Goal: Find specific page/section: Find specific page/section

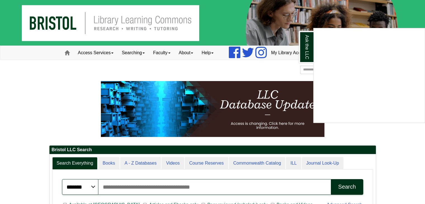
click at [76, 90] on div "Ask the LLC" at bounding box center [212, 102] width 425 height 204
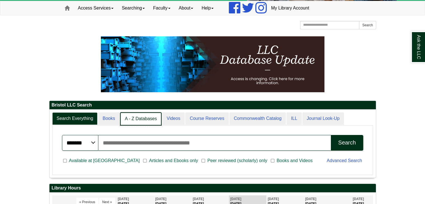
scroll to position [3, 3]
click at [139, 118] on link "A - Z Databases" at bounding box center [141, 118] width 42 height 13
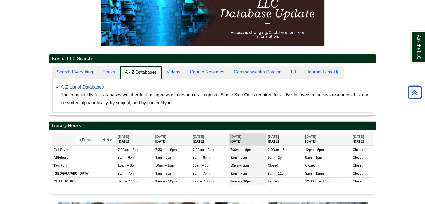
scroll to position [52, 327]
click at [138, 73] on link "A - Z Databases" at bounding box center [141, 72] width 42 height 13
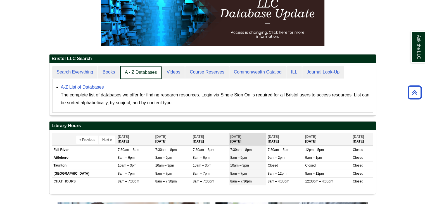
click at [133, 70] on link "A - Z Databases" at bounding box center [141, 72] width 42 height 13
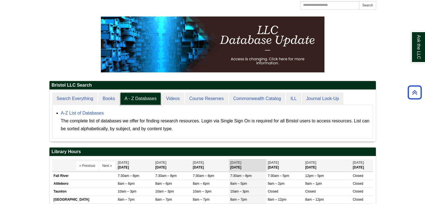
scroll to position [51, 327]
click at [93, 111] on link "A-Z List of Databases" at bounding box center [82, 113] width 43 height 5
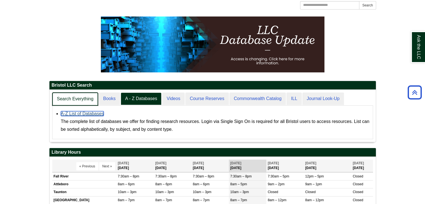
scroll to position [52, 327]
click at [72, 100] on link "Search Everything" at bounding box center [75, 99] width 46 height 13
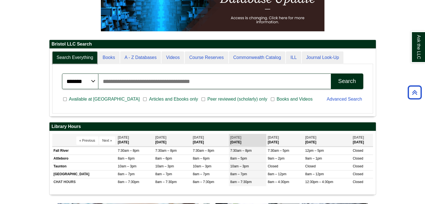
scroll to position [107, 0]
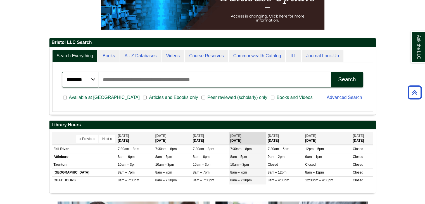
click at [82, 10] on p at bounding box center [212, 2] width 327 height 56
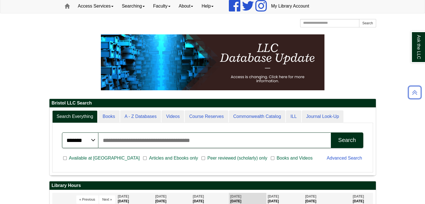
scroll to position [0, 0]
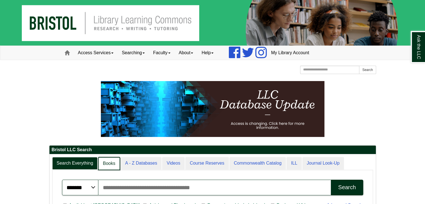
click at [103, 160] on link "Books" at bounding box center [109, 163] width 22 height 13
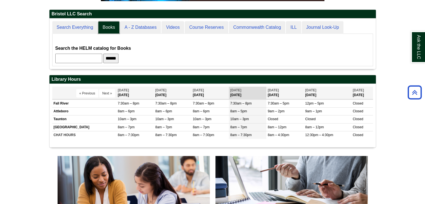
scroll to position [50, 327]
